Goal: Check status: Check status

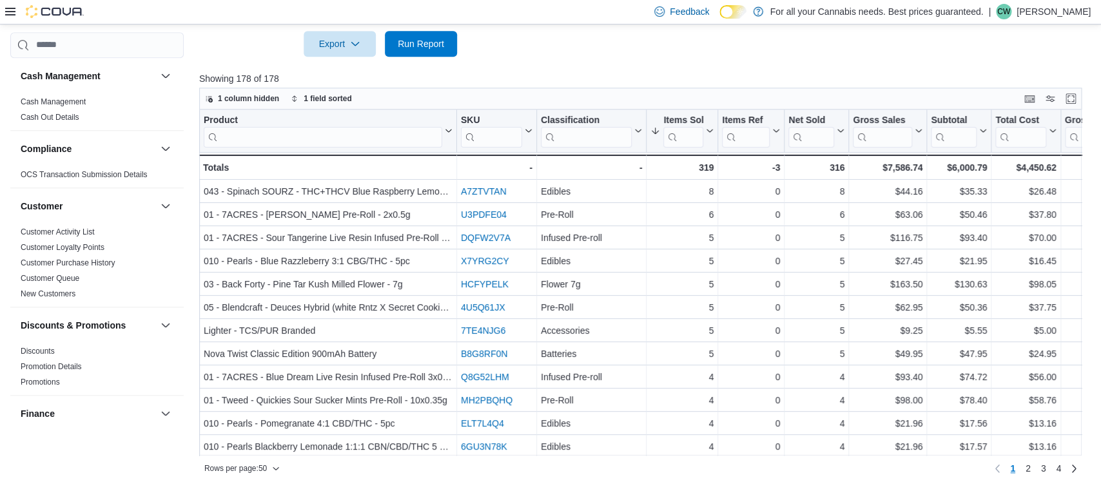
scroll to position [871, 0]
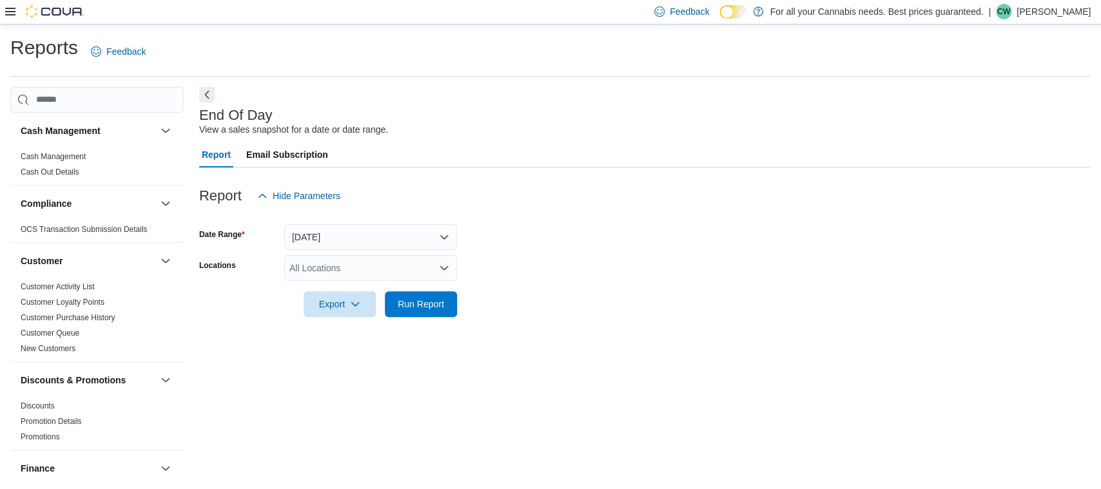
click at [368, 263] on div "All Locations" at bounding box center [370, 268] width 173 height 26
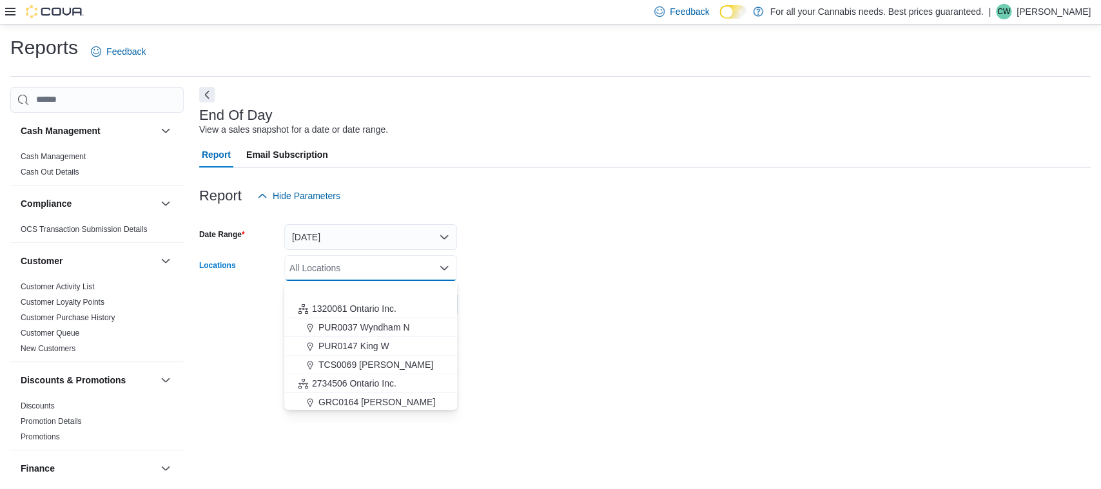
scroll to position [116, 0]
click at [399, 393] on span "TCS0533 [GEOGRAPHIC_DATA]" at bounding box center [386, 398] width 135 height 13
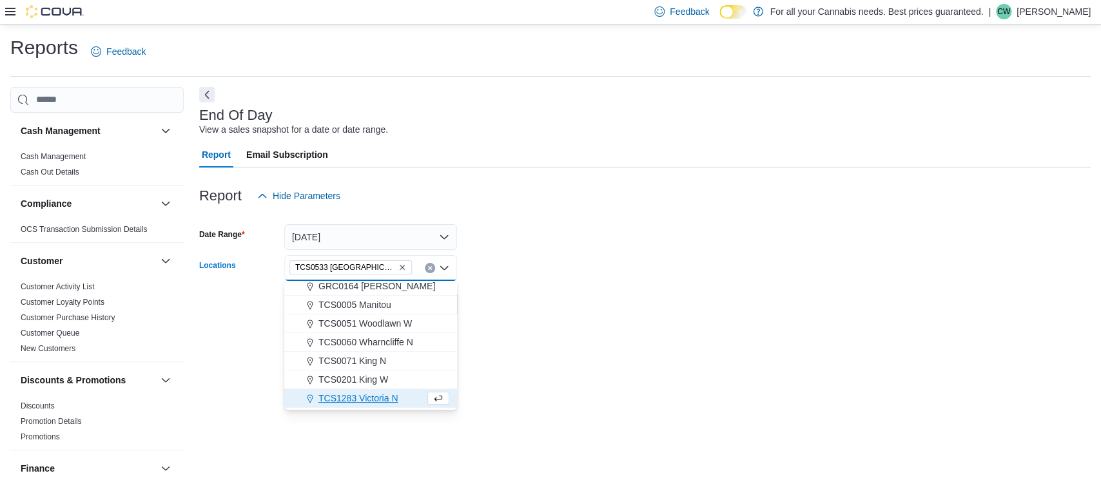
click at [549, 191] on div "Report Hide Parameters" at bounding box center [645, 196] width 892 height 26
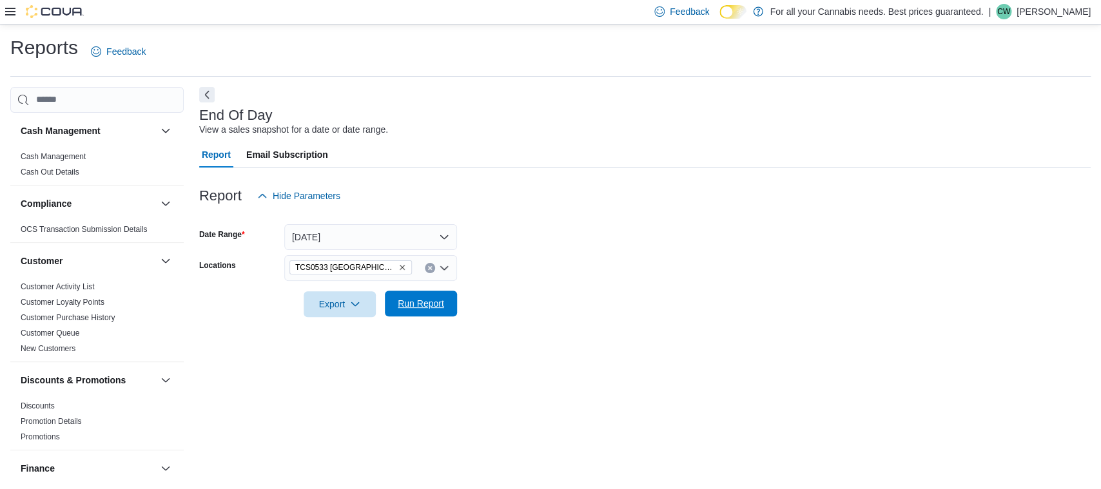
click at [422, 312] on span "Run Report" at bounding box center [421, 304] width 57 height 26
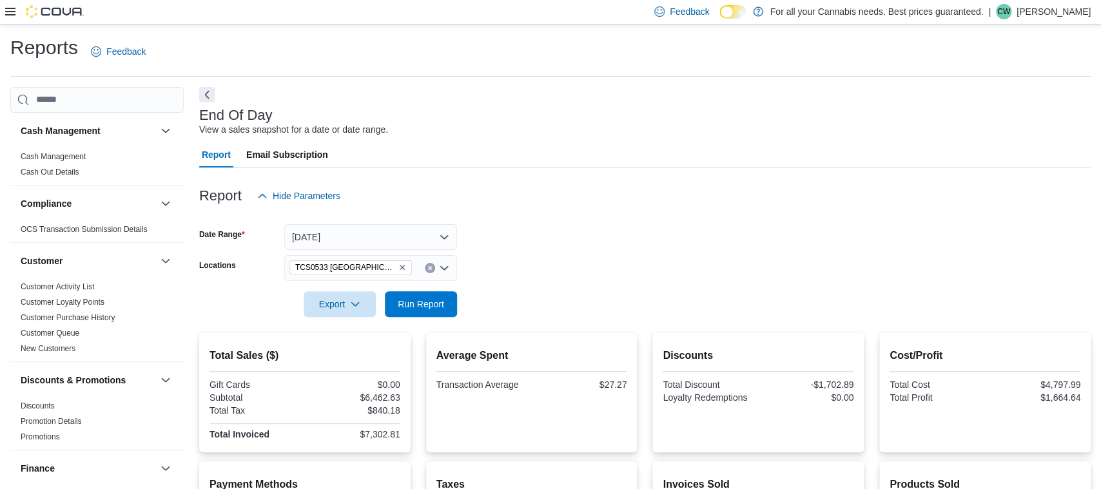
click at [410, 291] on div at bounding box center [645, 286] width 892 height 10
click at [412, 300] on span "Run Report" at bounding box center [421, 303] width 46 height 13
click at [179, 180] on span "Cash Out Details" at bounding box center [96, 171] width 163 height 15
click at [415, 319] on div at bounding box center [645, 324] width 892 height 15
click at [415, 304] on span "Run Report" at bounding box center [421, 303] width 46 height 13
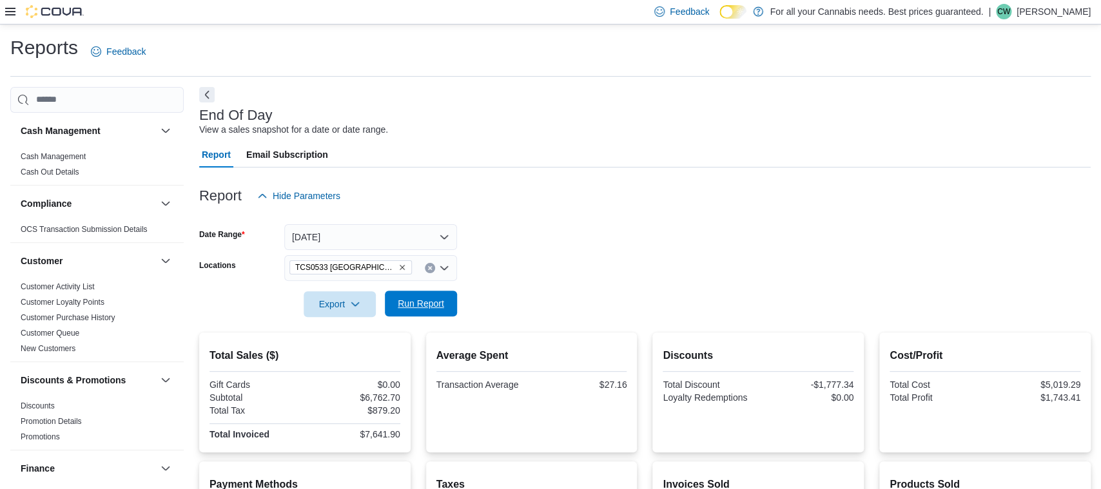
click at [426, 317] on div "Export Run Report" at bounding box center [328, 304] width 258 height 26
click at [435, 301] on span "Run Report" at bounding box center [421, 303] width 46 height 13
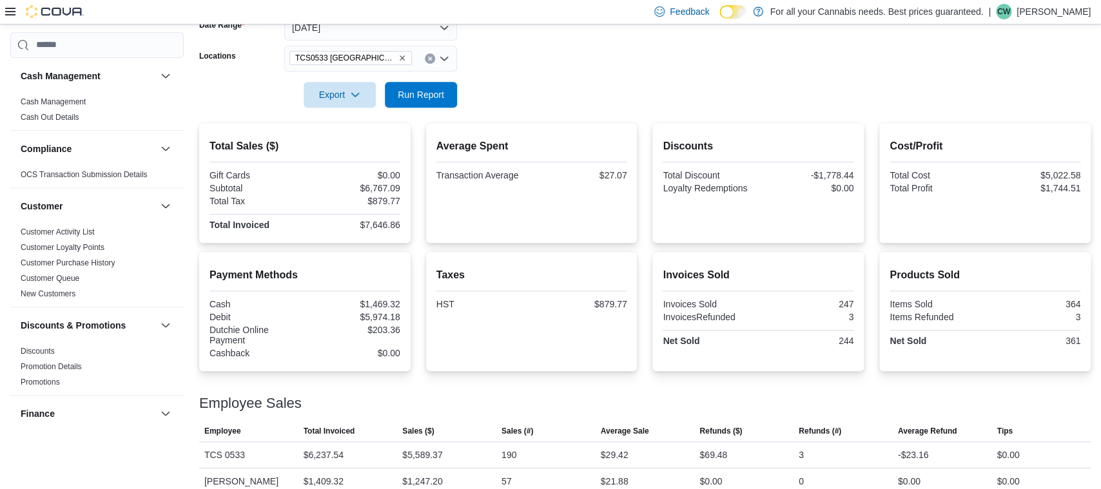
scroll to position [227, 0]
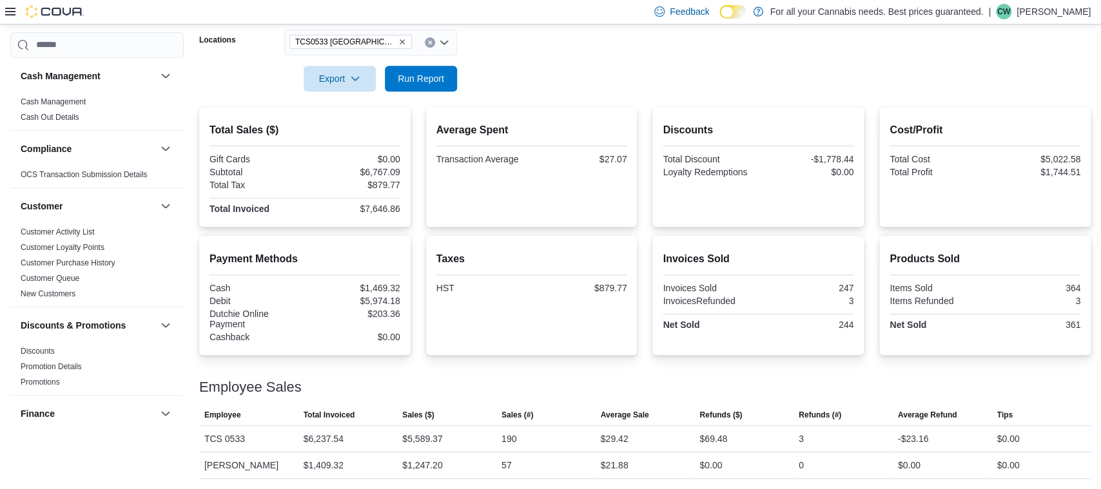
click at [912, 50] on form "Date Range Today Locations TCS0533 Richmond Export Run Report" at bounding box center [645, 37] width 892 height 108
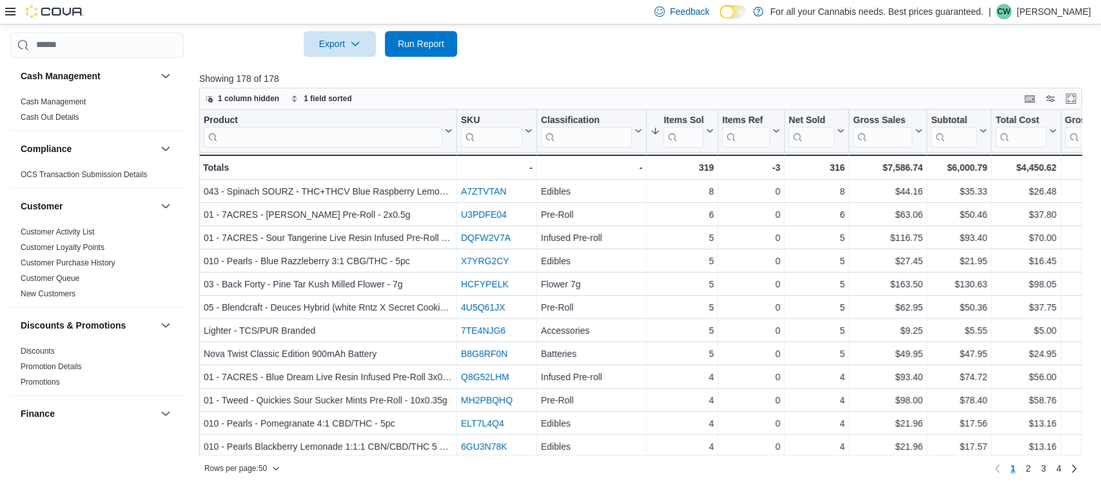
scroll to position [871, 0]
